Goal: Task Accomplishment & Management: Use online tool/utility

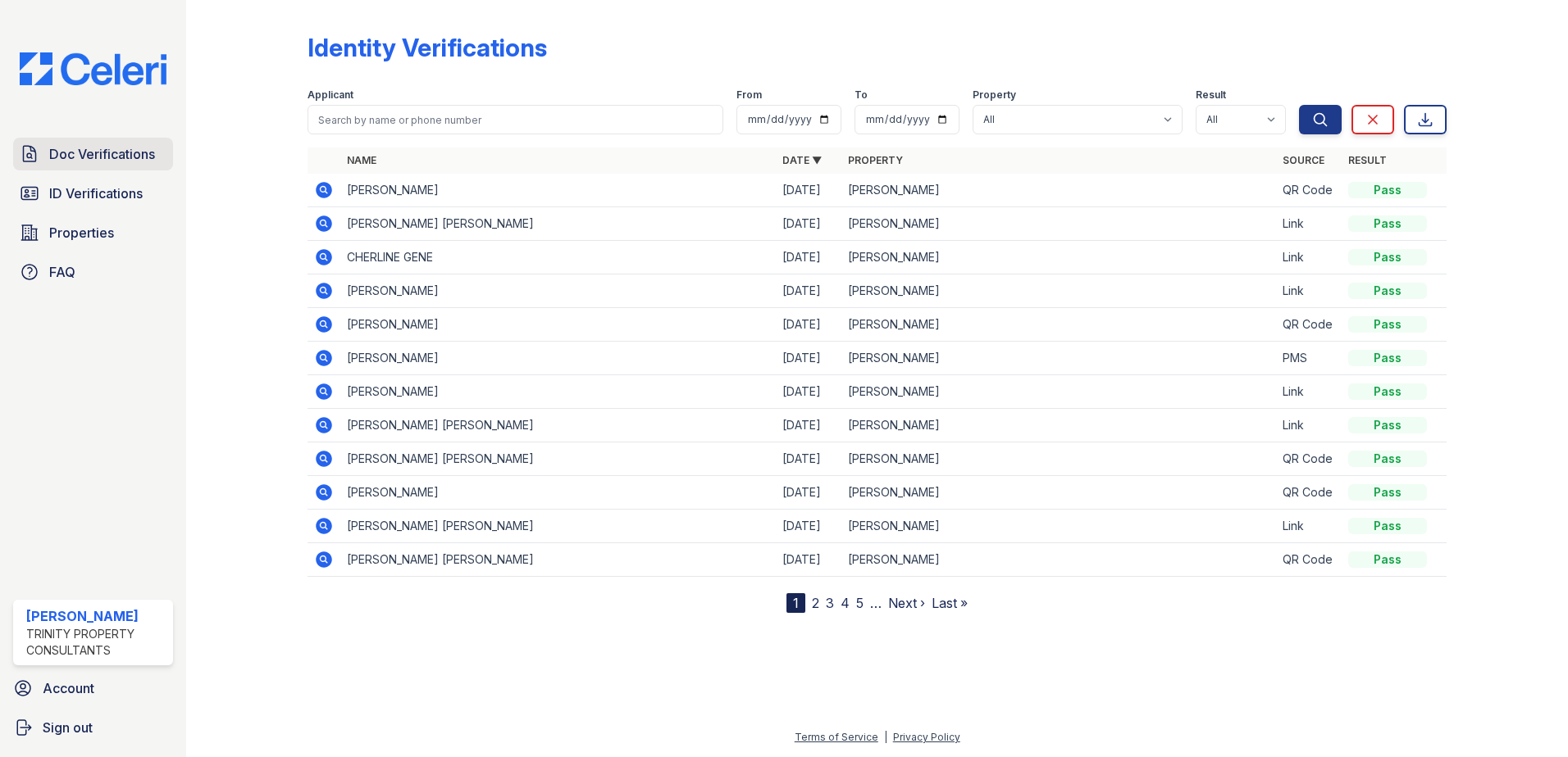
click at [116, 153] on span "Doc Verifications" at bounding box center [101, 153] width 105 height 19
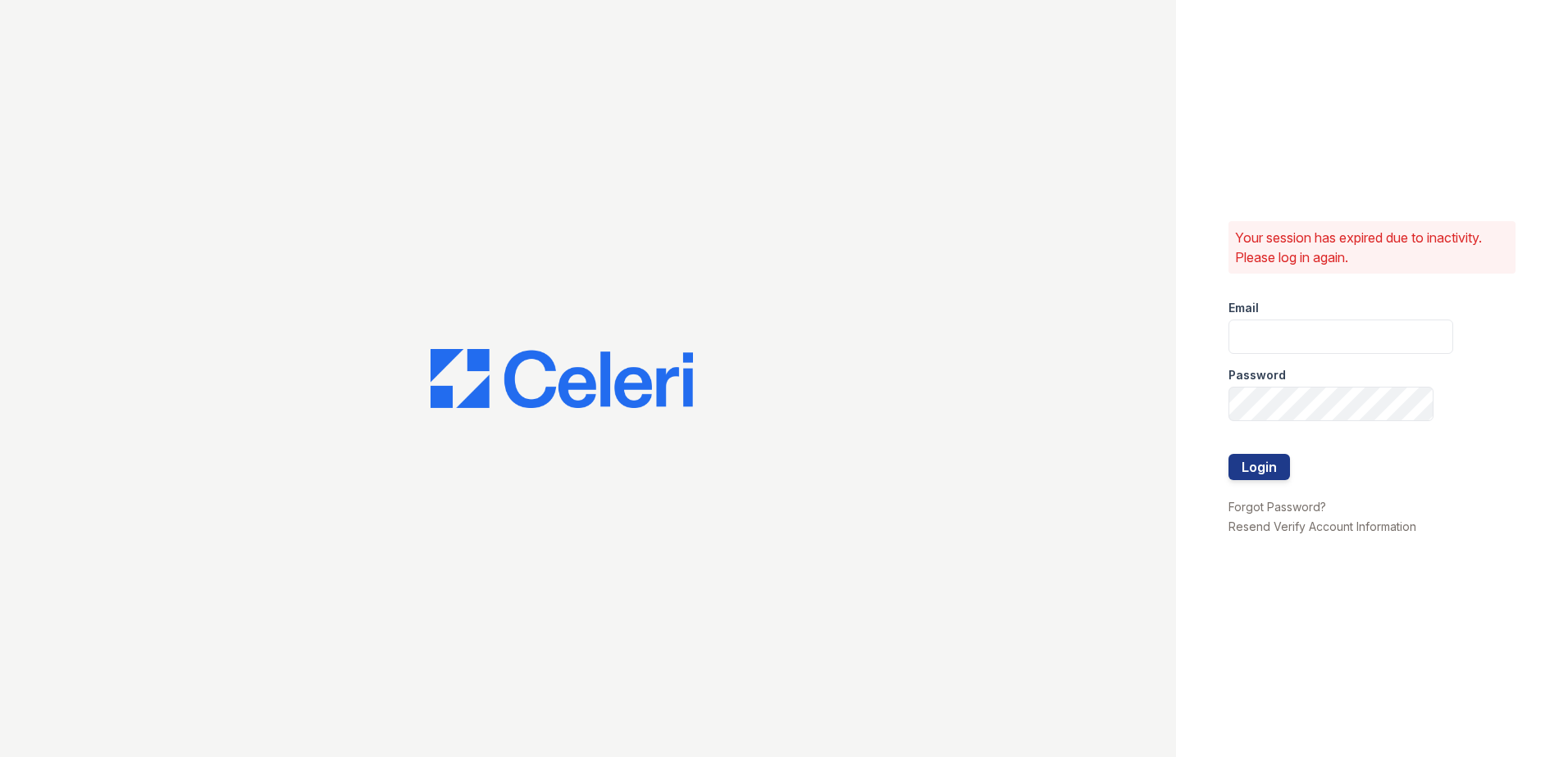
type input "[EMAIL_ADDRESS][DOMAIN_NAME]"
click at [1247, 460] on button "Login" at bounding box center [1258, 467] width 62 height 26
